Goal: Find specific page/section: Find specific page/section

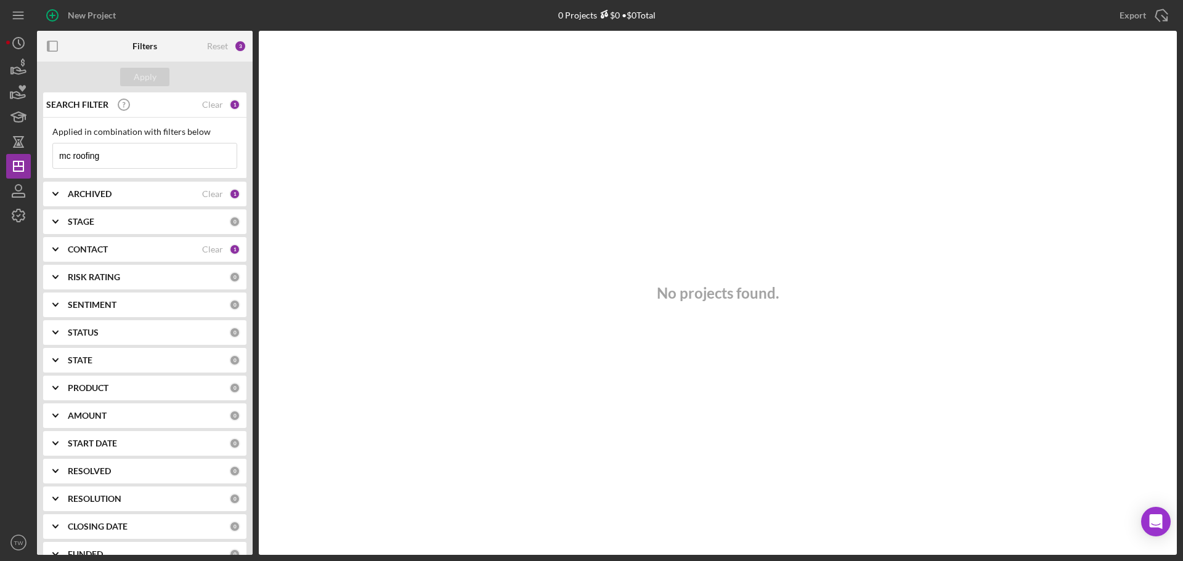
drag, startPoint x: 169, startPoint y: 159, endPoint x: -5, endPoint y: 142, distance: 175.1
click at [0, 142] on html "New Project 0 Projects $0 • $0 Total mc roofing Export Icon/Export Filters Rese…" at bounding box center [591, 280] width 1183 height 561
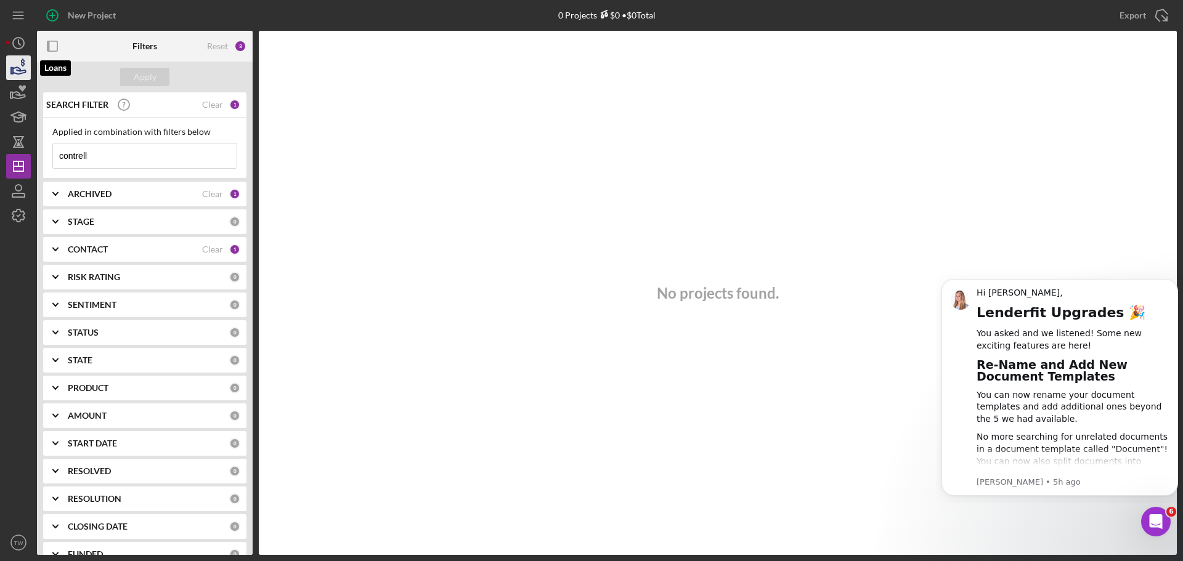
type input "contrell"
click at [22, 68] on icon "button" at bounding box center [18, 67] width 31 height 31
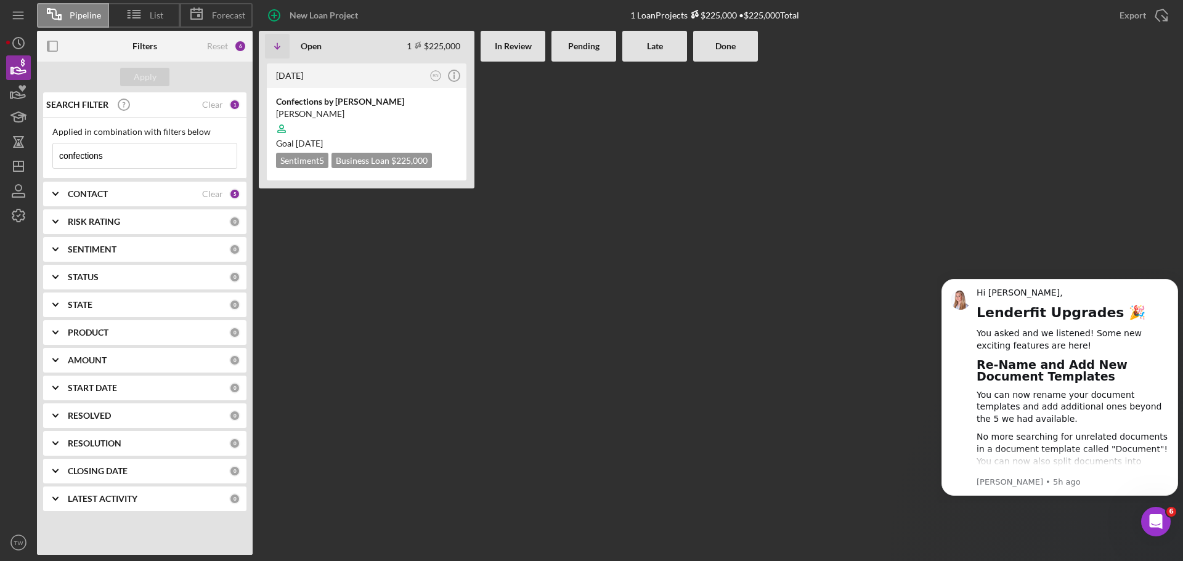
drag, startPoint x: 118, startPoint y: 153, endPoint x: -169, endPoint y: 153, distance: 287.1
click at [0, 153] on html "Pipeline List Forecast New Loan Project 1 Loan Projects $225,000 • $225,000 Tot…" at bounding box center [591, 280] width 1183 height 561
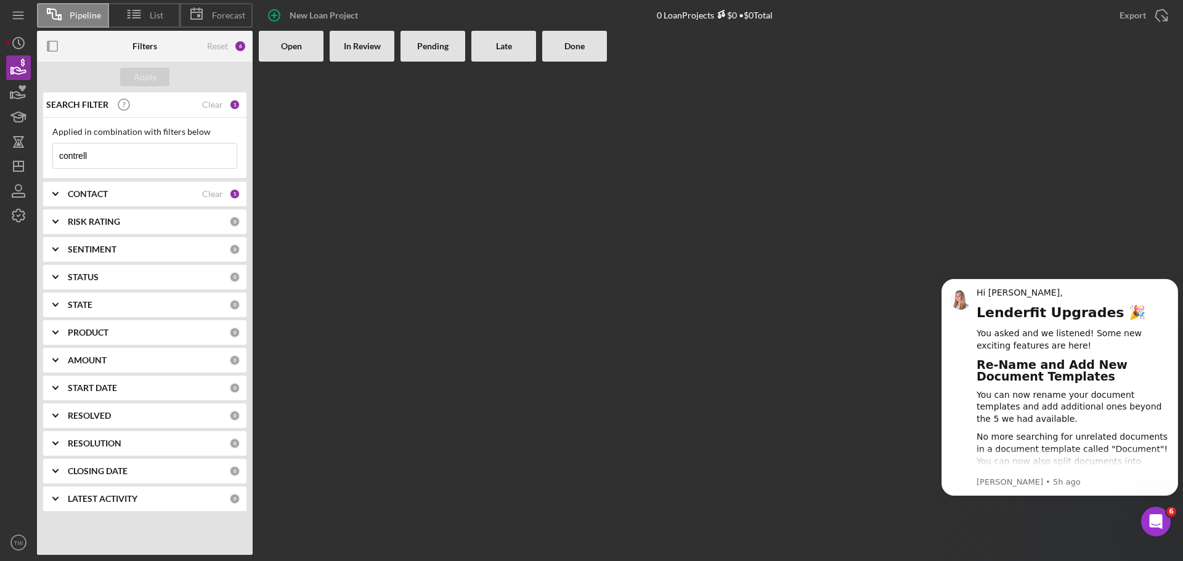
click at [108, 154] on input "contrell" at bounding box center [145, 156] width 184 height 25
type input "contrell"
click at [26, 195] on icon "button" at bounding box center [18, 191] width 31 height 31
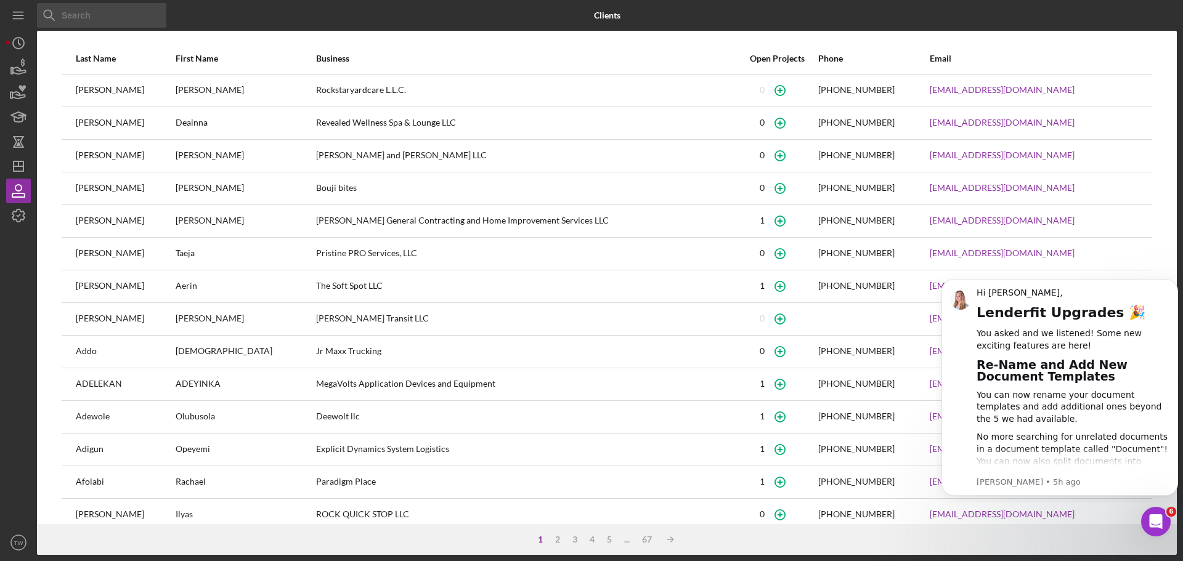
click at [125, 18] on input at bounding box center [101, 15] width 129 height 25
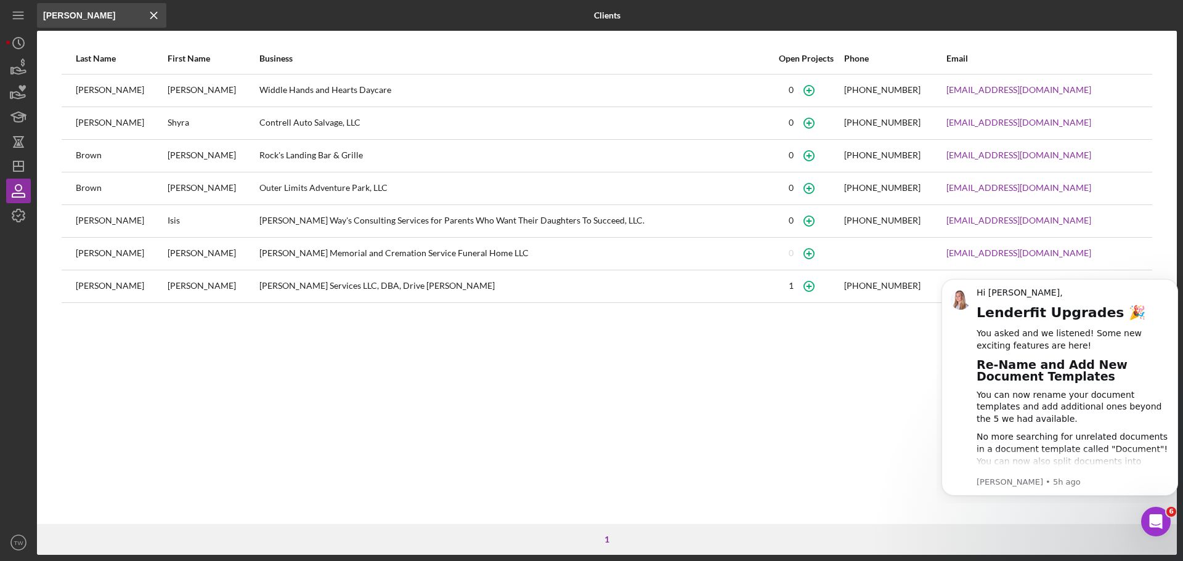
type input "[PERSON_NAME]"
click at [168, 126] on div "Shyra" at bounding box center [213, 123] width 91 height 31
click at [1003, 126] on link "[EMAIL_ADDRESS][DOMAIN_NAME]" at bounding box center [1018, 123] width 145 height 10
click at [97, 126] on div "[PERSON_NAME]" at bounding box center [121, 123] width 91 height 31
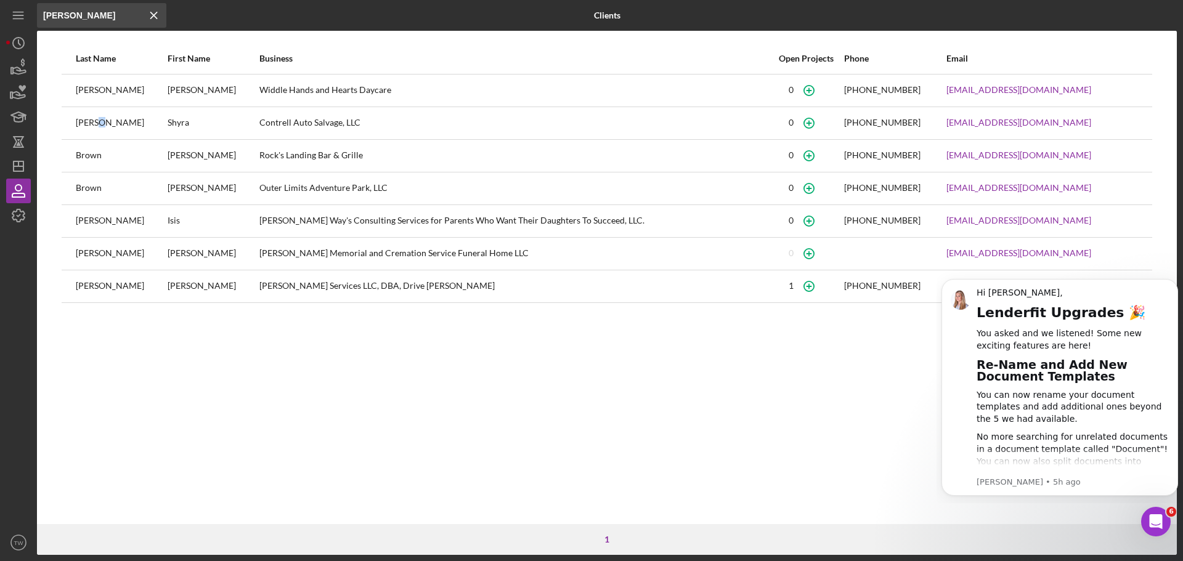
click at [97, 126] on div "[PERSON_NAME]" at bounding box center [121, 123] width 91 height 31
click at [307, 108] on div "Contrell Auto Salvage, LLC" at bounding box center [513, 123] width 509 height 31
click at [311, 122] on div "Contrell Auto Salvage, LLC" at bounding box center [513, 123] width 509 height 31
drag, startPoint x: 311, startPoint y: 122, endPoint x: 416, endPoint y: 123, distance: 105.4
click at [312, 123] on div "Contrell Auto Salvage, LLC" at bounding box center [513, 123] width 509 height 31
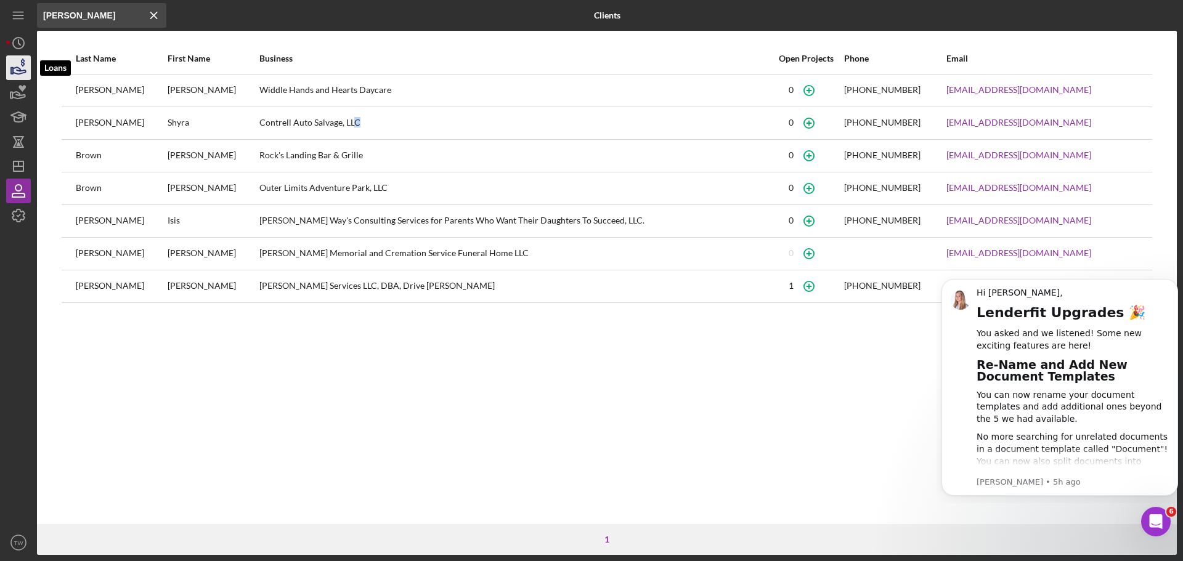
click at [18, 67] on icon "button" at bounding box center [18, 67] width 31 height 31
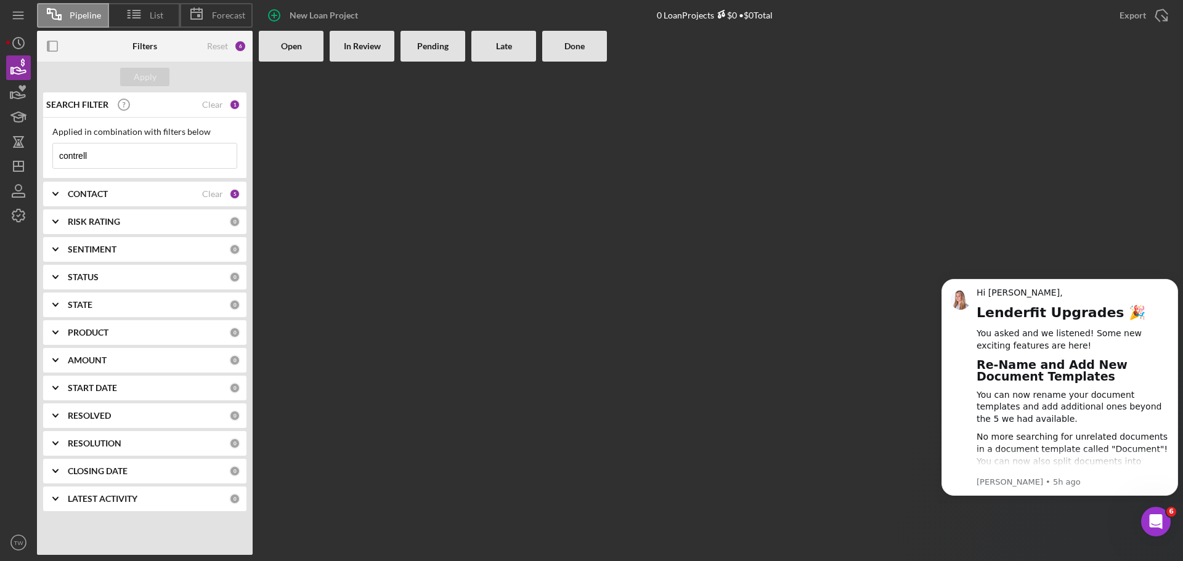
click at [152, 161] on input "contrell" at bounding box center [145, 156] width 184 height 25
drag, startPoint x: 607, startPoint y: 198, endPoint x: 577, endPoint y: 201, distance: 30.3
click at [607, 198] on div at bounding box center [718, 308] width 918 height 493
